Goal: Task Accomplishment & Management: Manage account settings

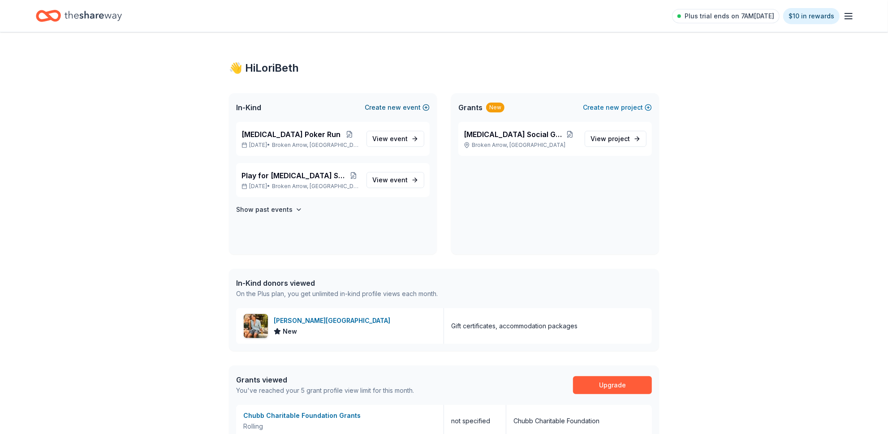
click at [373, 113] on button "Create new event" at bounding box center [397, 107] width 65 height 11
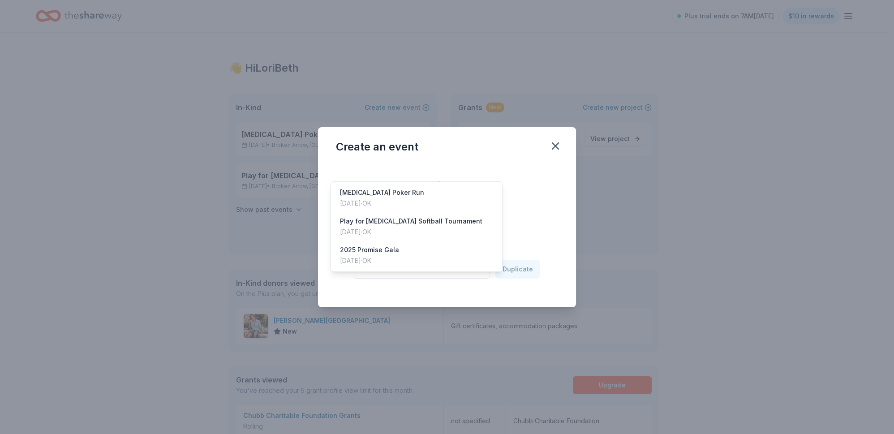
click at [484, 274] on icon "button" at bounding box center [479, 269] width 9 height 9
click at [419, 270] on div "2025 Promise Gala [DATE] · OK" at bounding box center [417, 255] width 168 height 29
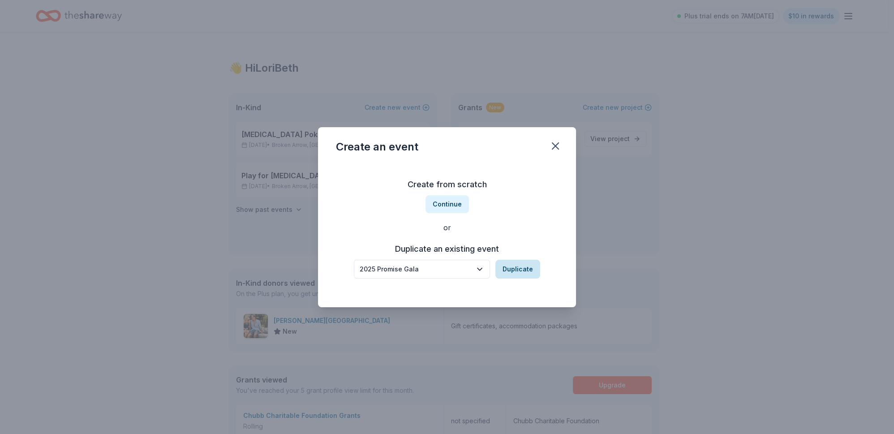
click at [536, 279] on button "Duplicate" at bounding box center [517, 269] width 45 height 19
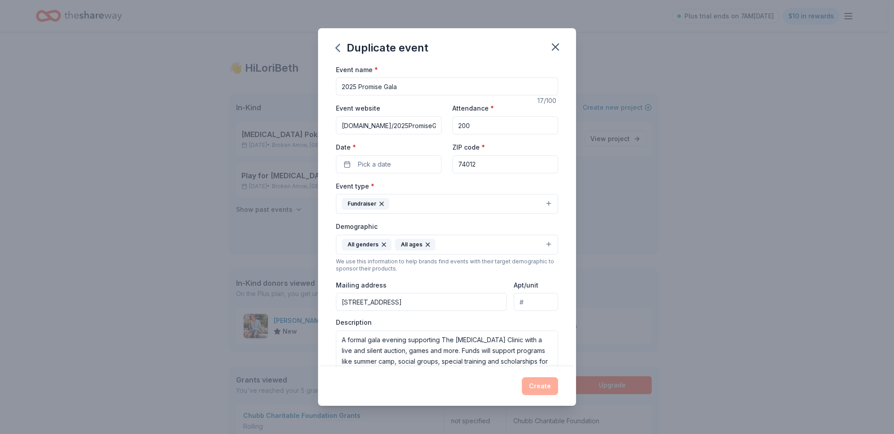
click at [336, 95] on input "2025 Promise Gala" at bounding box center [447, 86] width 222 height 18
type input "2026 Promise Gala"
click at [384, 134] on input "[DOMAIN_NAME]/2025PromiseGala" at bounding box center [389, 125] width 106 height 18
drag, startPoint x: 312, startPoint y: 149, endPoint x: 468, endPoint y: 151, distance: 155.4
click at [468, 151] on div "Event website [DOMAIN_NAME]/2025PromiseGala Attendance * 200 Date * Pick a date…" at bounding box center [447, 138] width 222 height 70
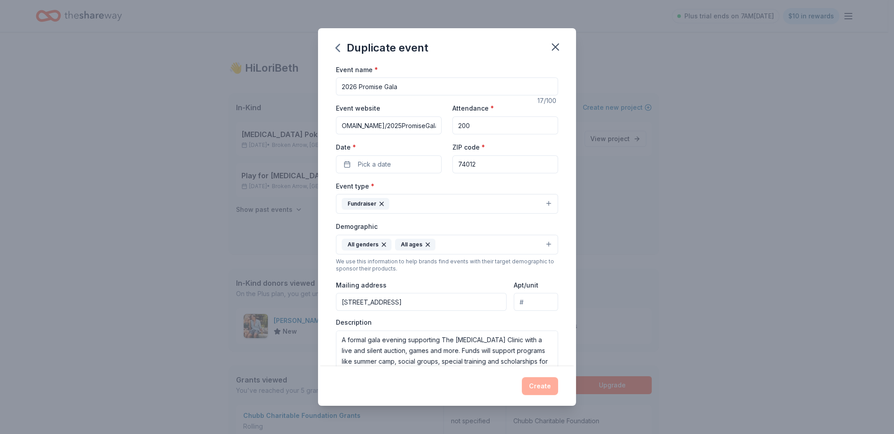
paste input "[URL][DOMAIN_NAME]"
type input "[URL][DOMAIN_NAME]"
click at [402, 173] on button "Pick a date" at bounding box center [389, 164] width 106 height 18
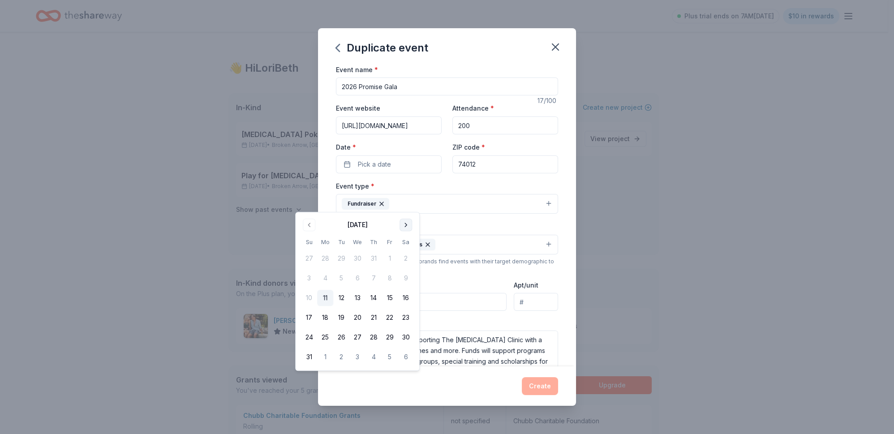
click at [412, 231] on button "Go to next month" at bounding box center [405, 225] width 13 height 13
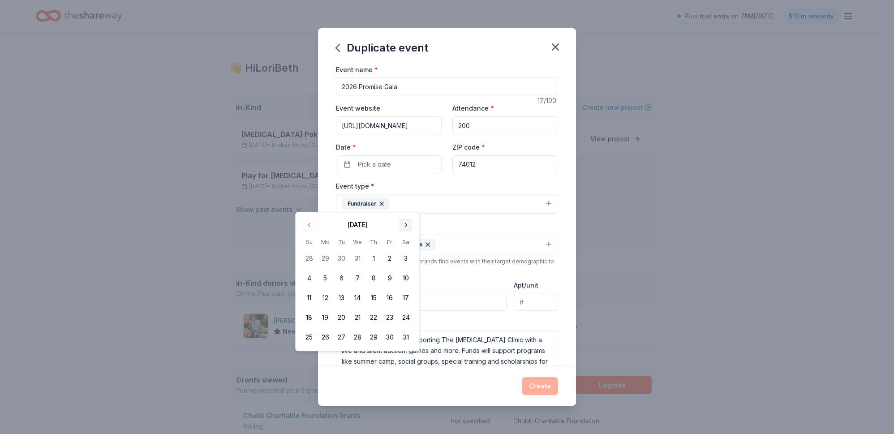
click at [412, 231] on button "Go to next month" at bounding box center [405, 225] width 13 height 13
click at [414, 286] on button "11" at bounding box center [406, 278] width 16 height 16
click at [434, 95] on input "2026 Promise Gala" at bounding box center [447, 86] width 222 height 18
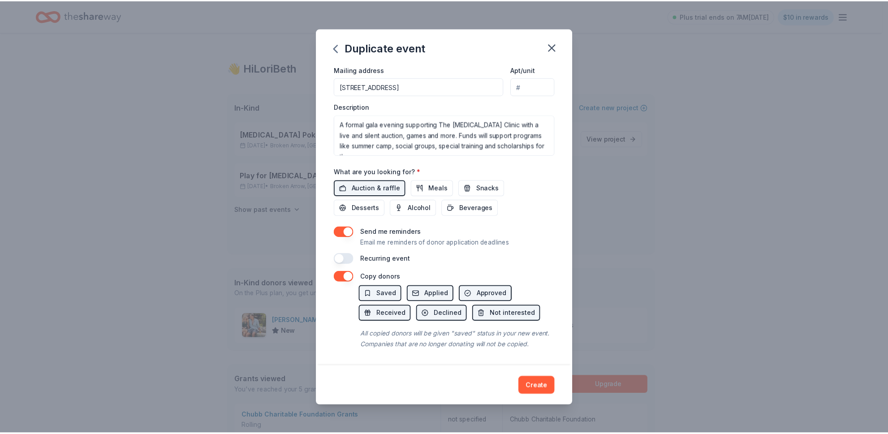
scroll to position [374, 0]
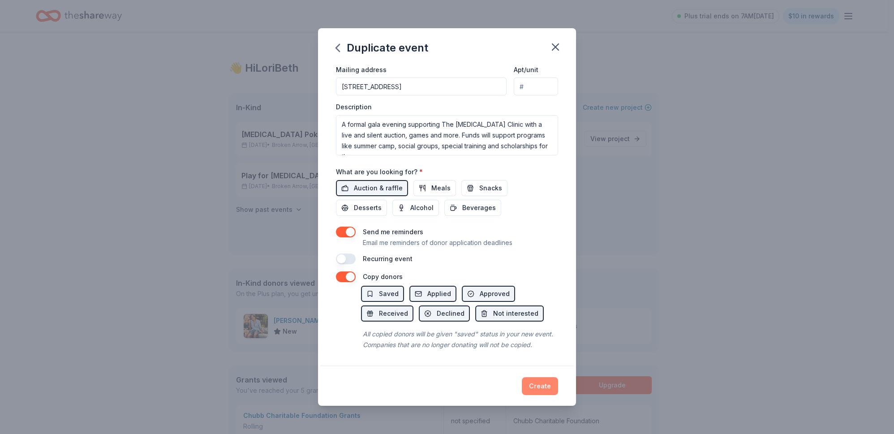
click at [553, 382] on button "Create" at bounding box center [540, 386] width 36 height 18
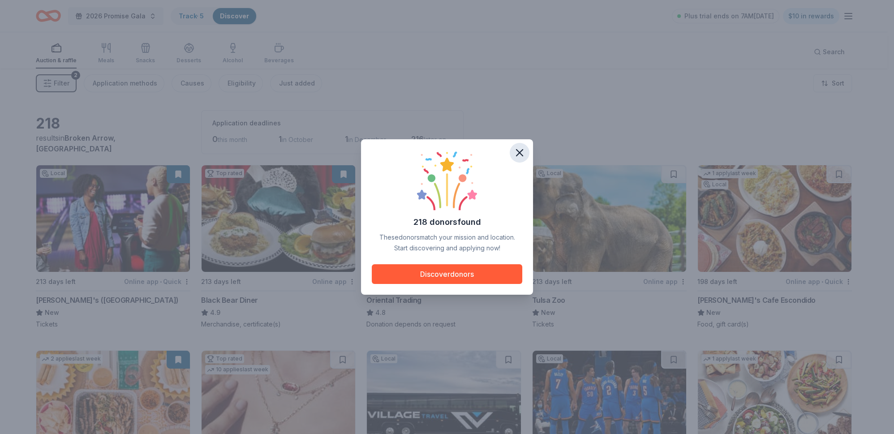
click at [526, 146] on icon "button" at bounding box center [519, 152] width 13 height 13
